Goal: Information Seeking & Learning: Learn about a topic

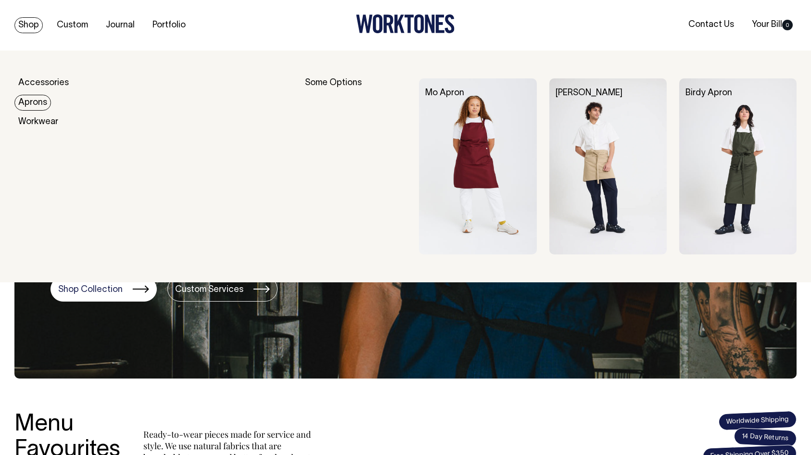
click at [625, 128] on img at bounding box center [607, 166] width 117 height 176
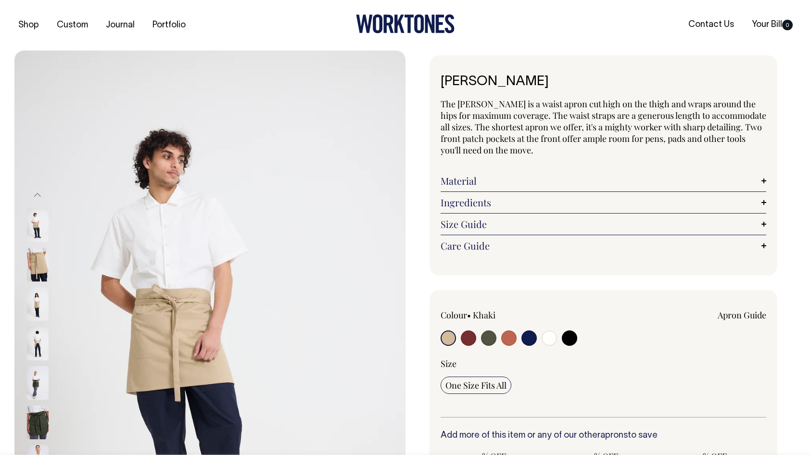
click at [514, 343] on input "radio" at bounding box center [508, 337] width 15 height 15
radio input "true"
select select "Rust"
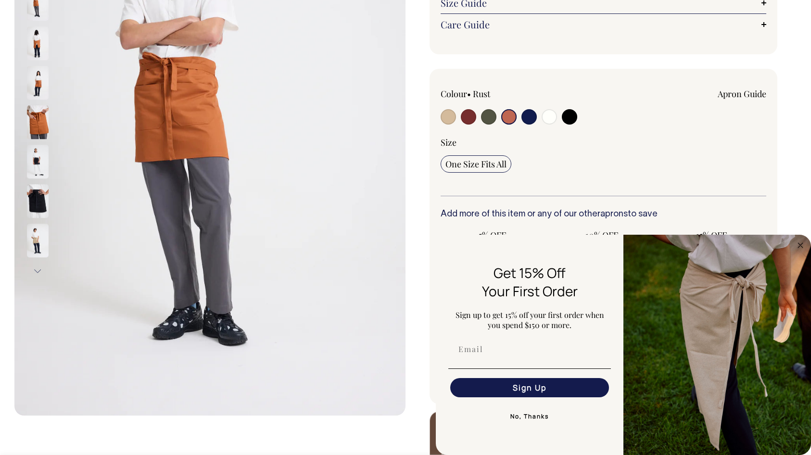
click at [451, 109] on input "radio" at bounding box center [448, 116] width 15 height 15
radio input "true"
select select "Khaki"
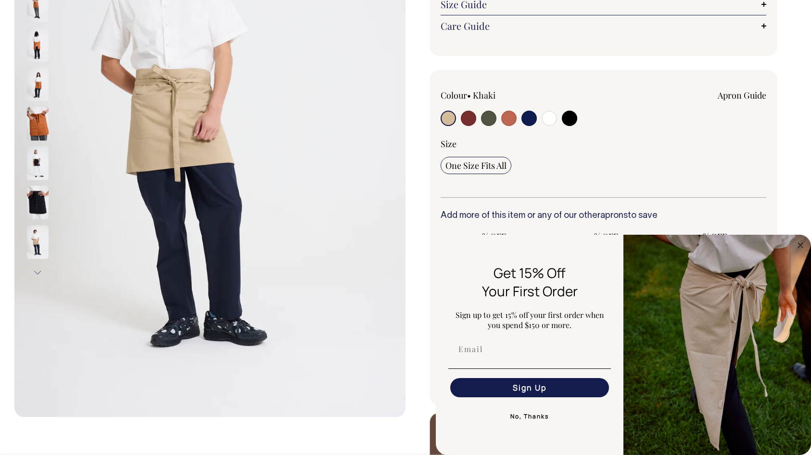
scroll to position [220, 0]
click at [802, 246] on icon "Close dialog" at bounding box center [800, 245] width 5 height 5
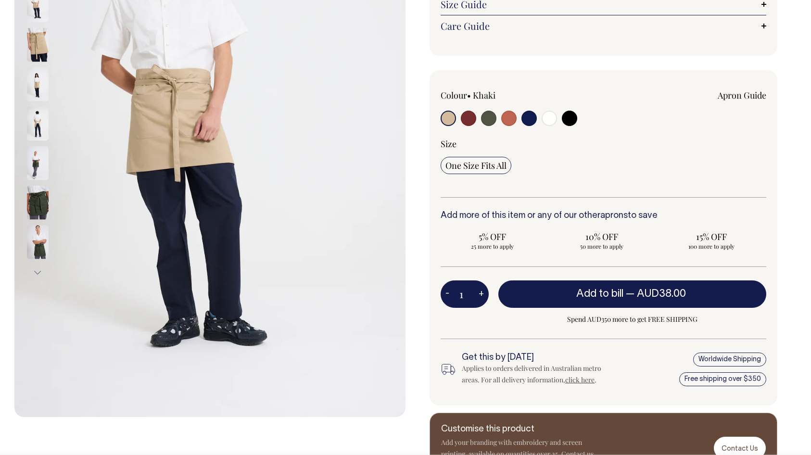
click at [527, 115] on input "radio" at bounding box center [528, 118] width 15 height 15
radio input "true"
select select "Dark Navy"
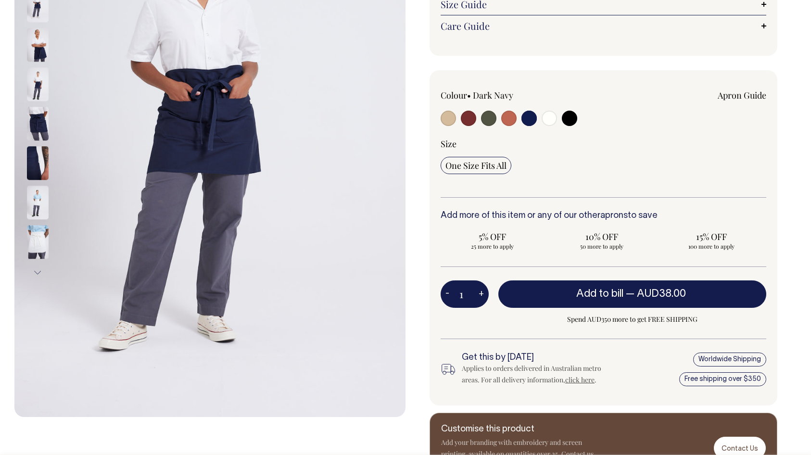
click at [575, 115] on input "radio" at bounding box center [569, 118] width 15 height 15
radio input "true"
select select "Black"
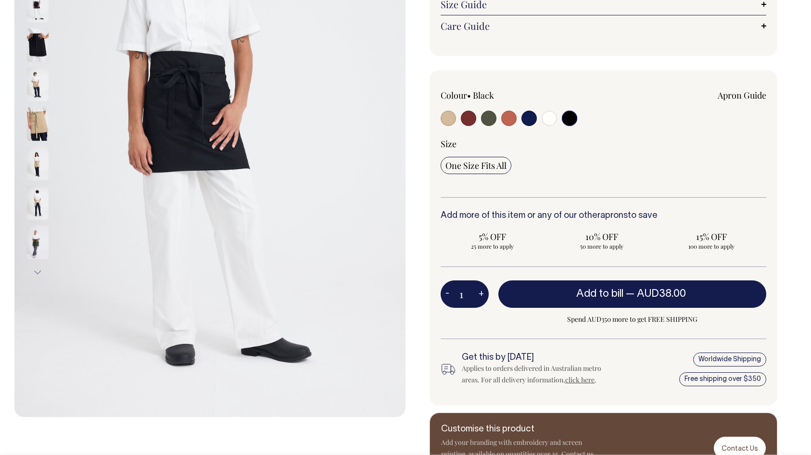
click at [538, 117] on div at bounding box center [506, 120] width 130 height 18
click at [542, 116] on input "radio" at bounding box center [549, 118] width 15 height 15
radio input "true"
select select "Off-White"
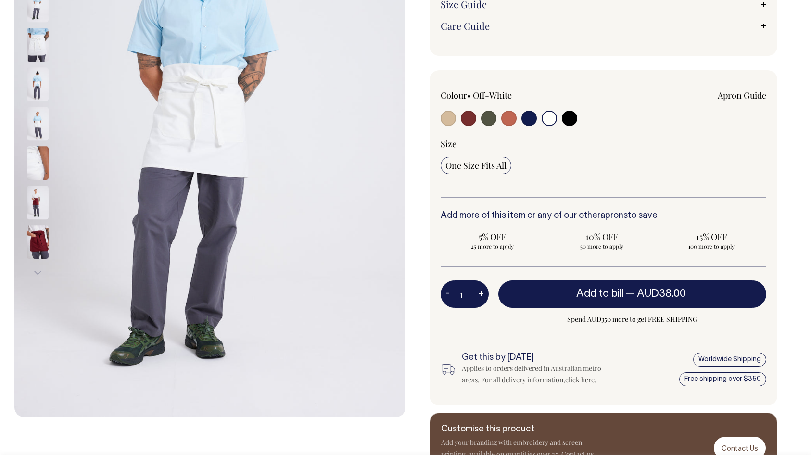
click at [542, 116] on input "radio" at bounding box center [549, 118] width 15 height 15
click at [577, 120] on div "Apron Guide" at bounding box center [668, 105] width 195 height 32
click at [577, 116] on div "Apron Guide" at bounding box center [668, 105] width 195 height 32
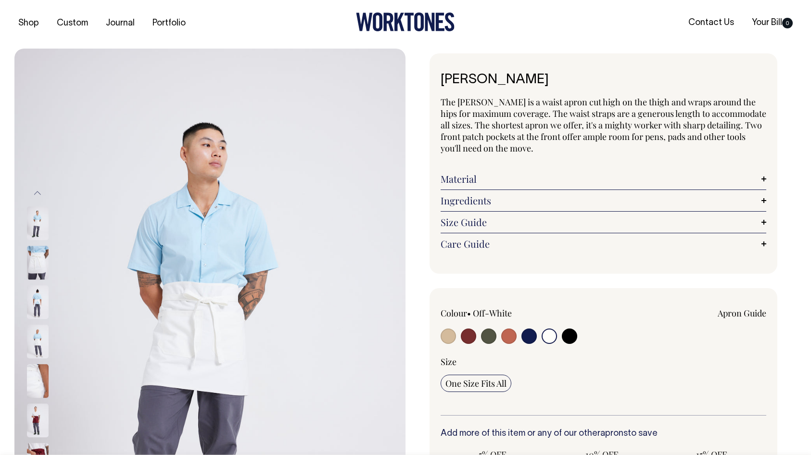
scroll to position [1, 0]
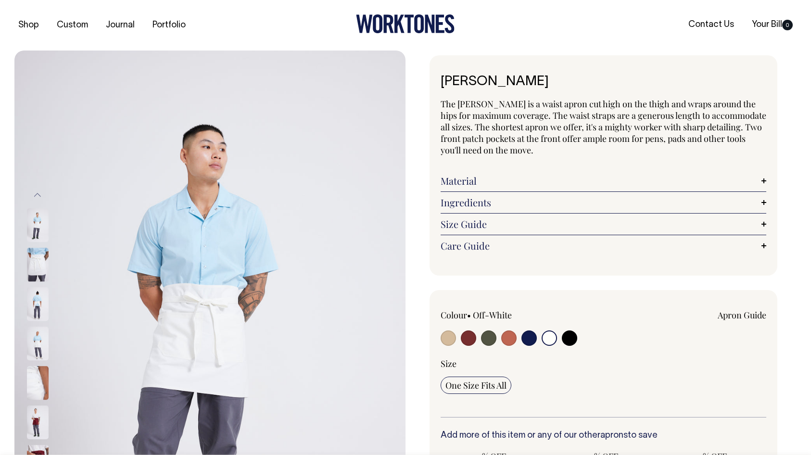
click at [392, 35] on div at bounding box center [405, 25] width 261 height 22
click at [392, 30] on icon at bounding box center [389, 24] width 10 height 18
click at [563, 335] on input "radio" at bounding box center [569, 337] width 15 height 15
radio input "true"
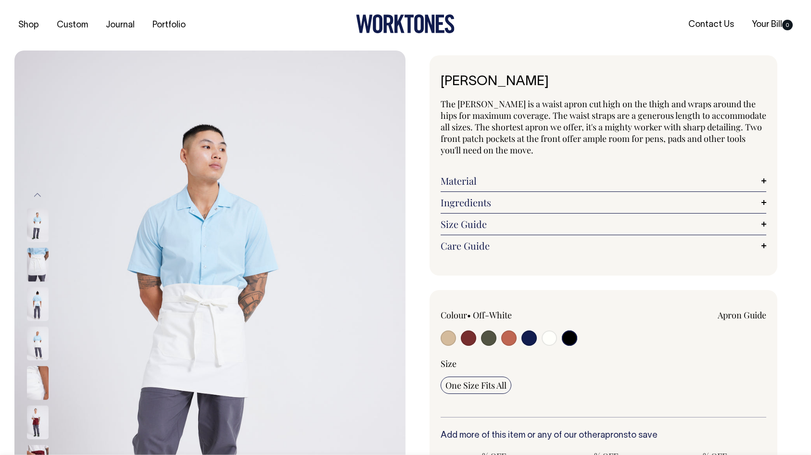
radio input "true"
select select "Black"
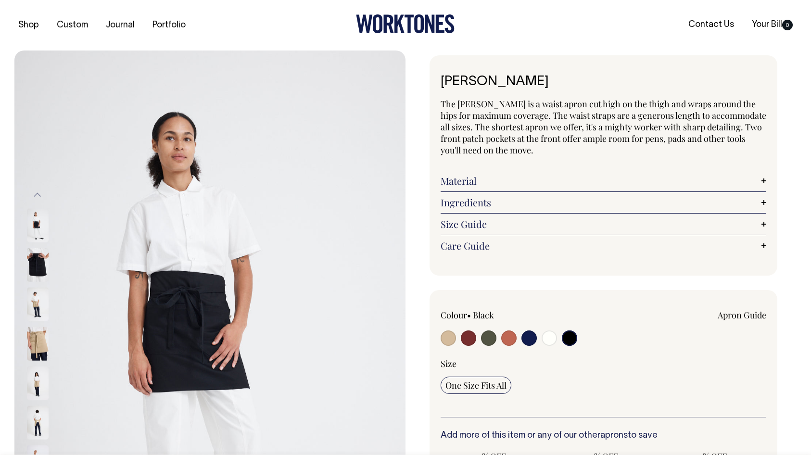
click at [567, 336] on input "radio" at bounding box center [569, 337] width 15 height 15
click at [35, 302] on img at bounding box center [38, 304] width 22 height 34
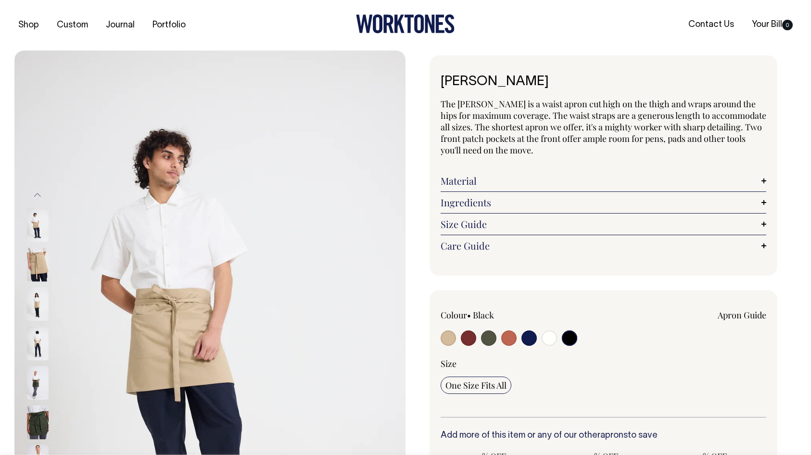
click at [39, 411] on img at bounding box center [38, 423] width 22 height 34
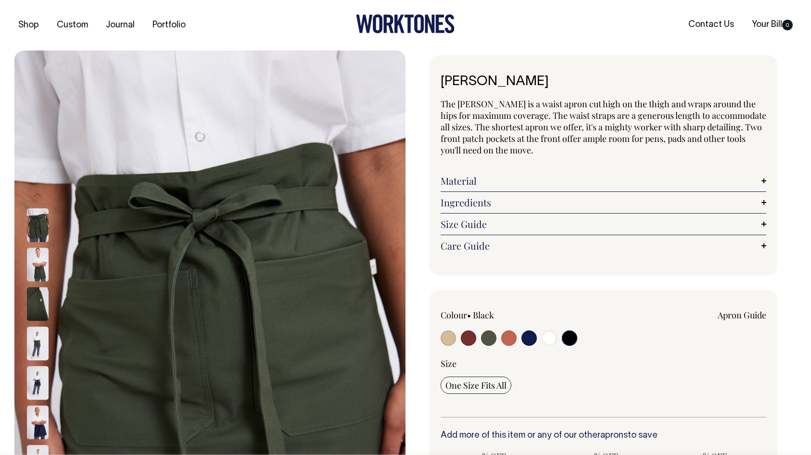
click at [441, 183] on link "Material" at bounding box center [604, 181] width 326 height 12
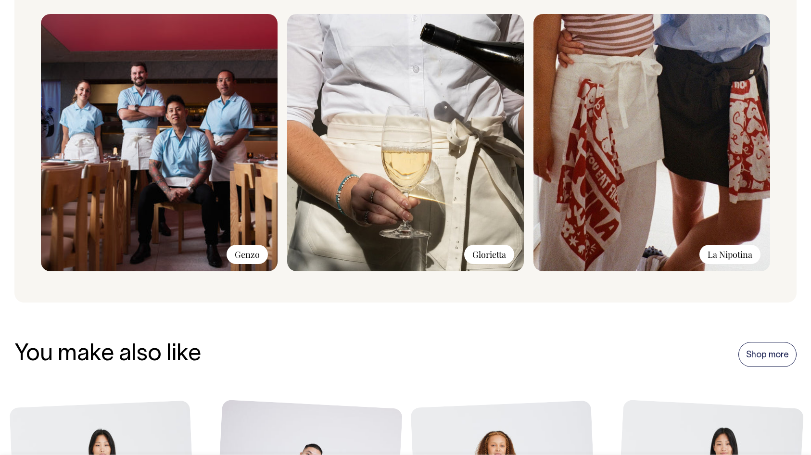
scroll to position [868, 0]
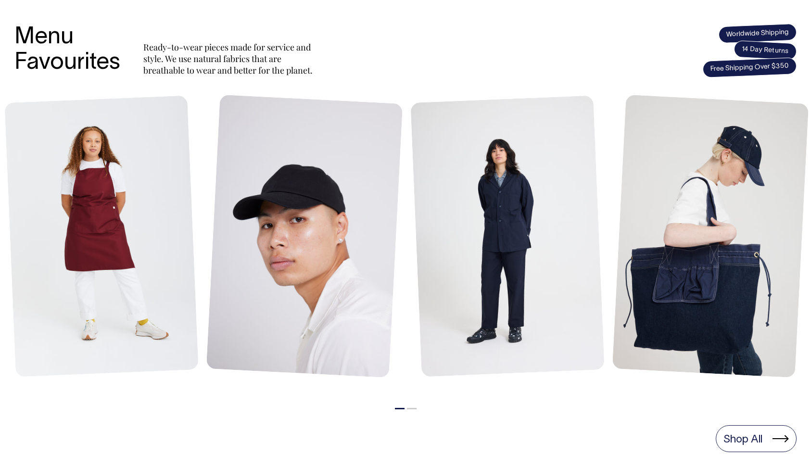
scroll to position [387, 0]
